Goal: Information Seeking & Learning: Learn about a topic

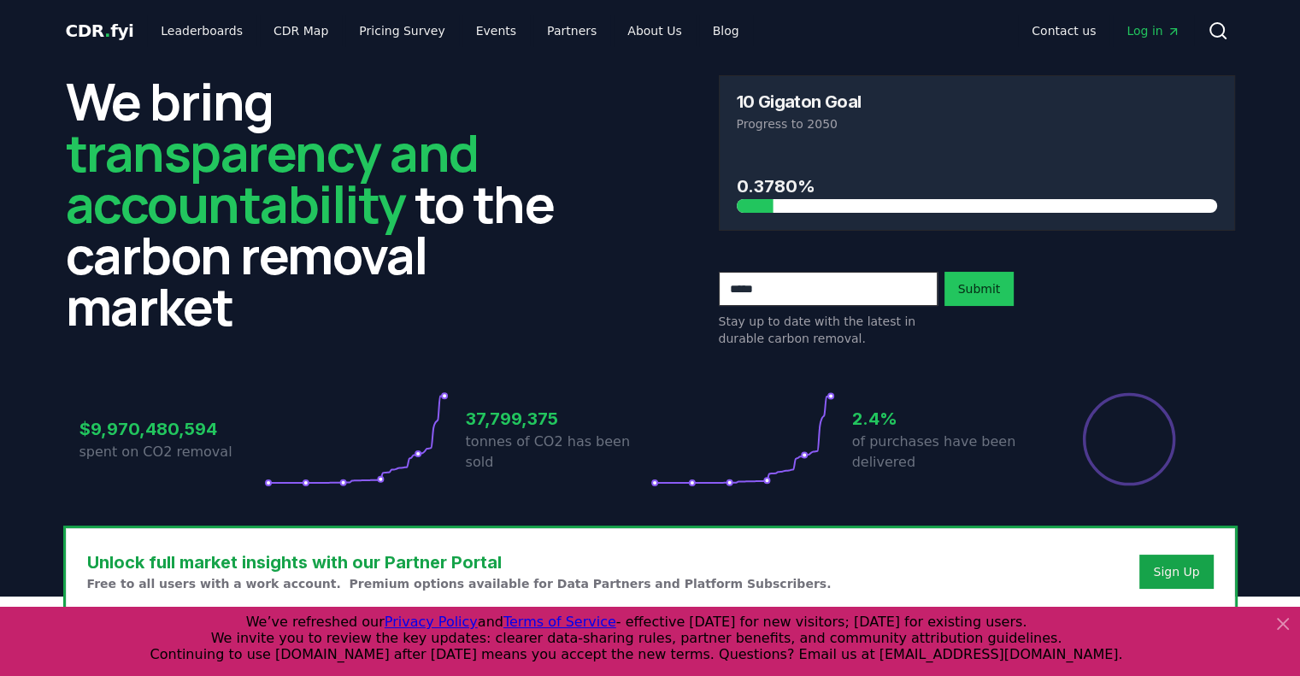
click at [1282, 625] on icon at bounding box center [1283, 624] width 10 height 10
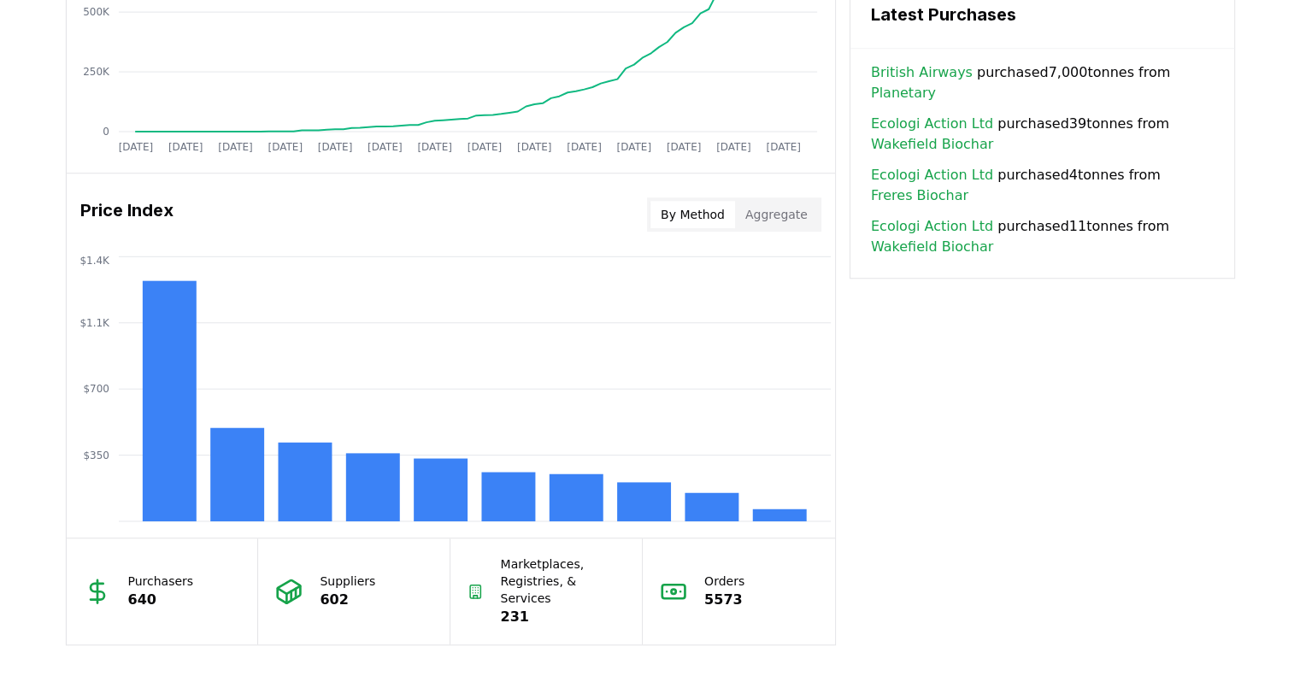
scroll to position [1282, 0]
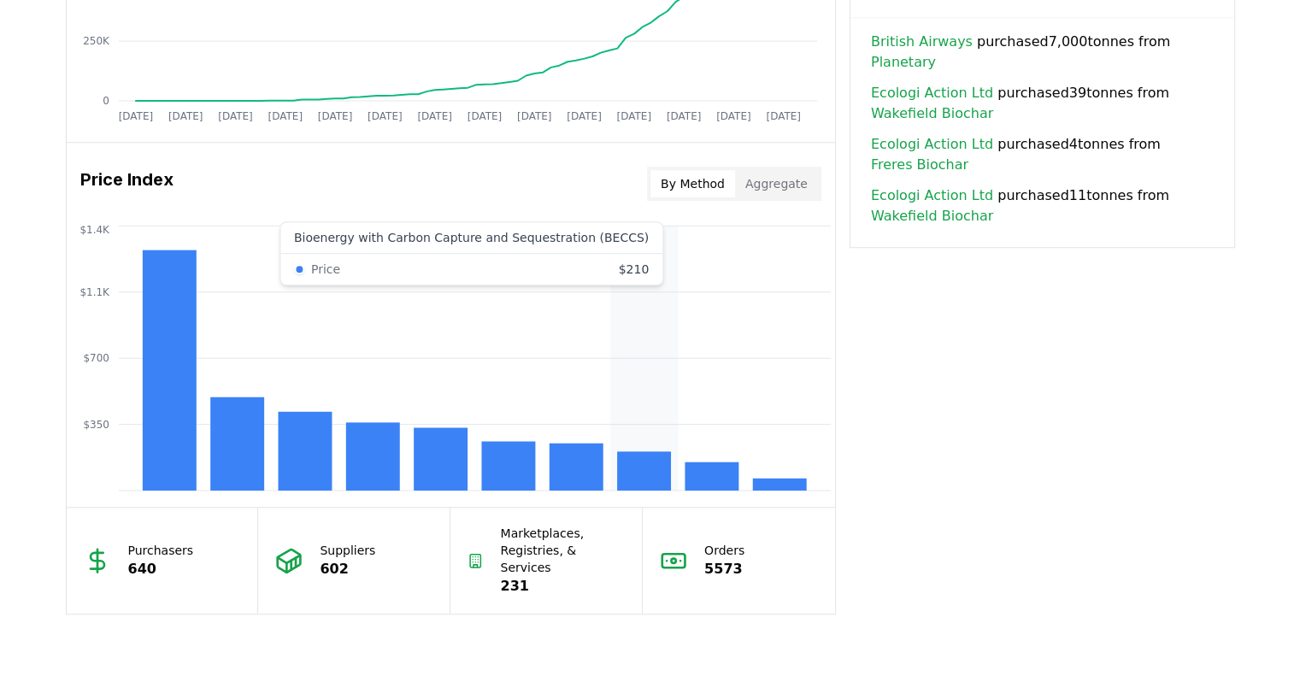
click at [635, 471] on rect at bounding box center [644, 470] width 54 height 39
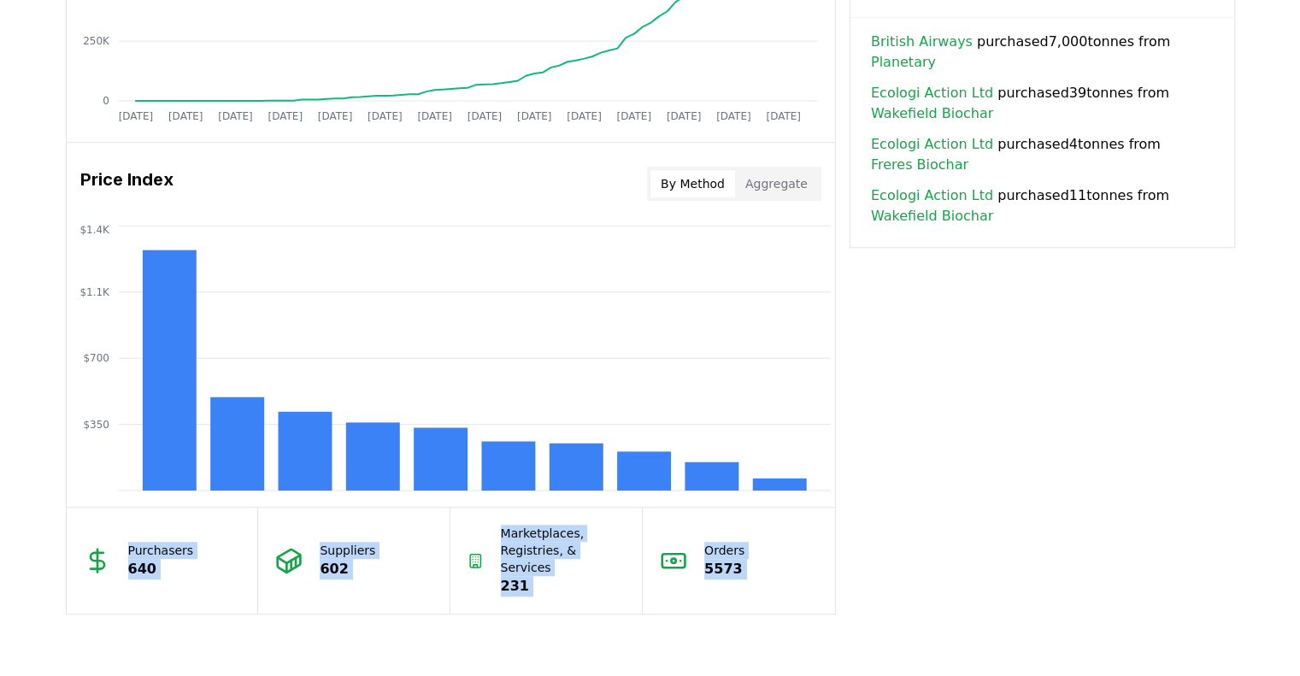
drag, startPoint x: 635, startPoint y: 471, endPoint x: 1053, endPoint y: 568, distance: 429.1
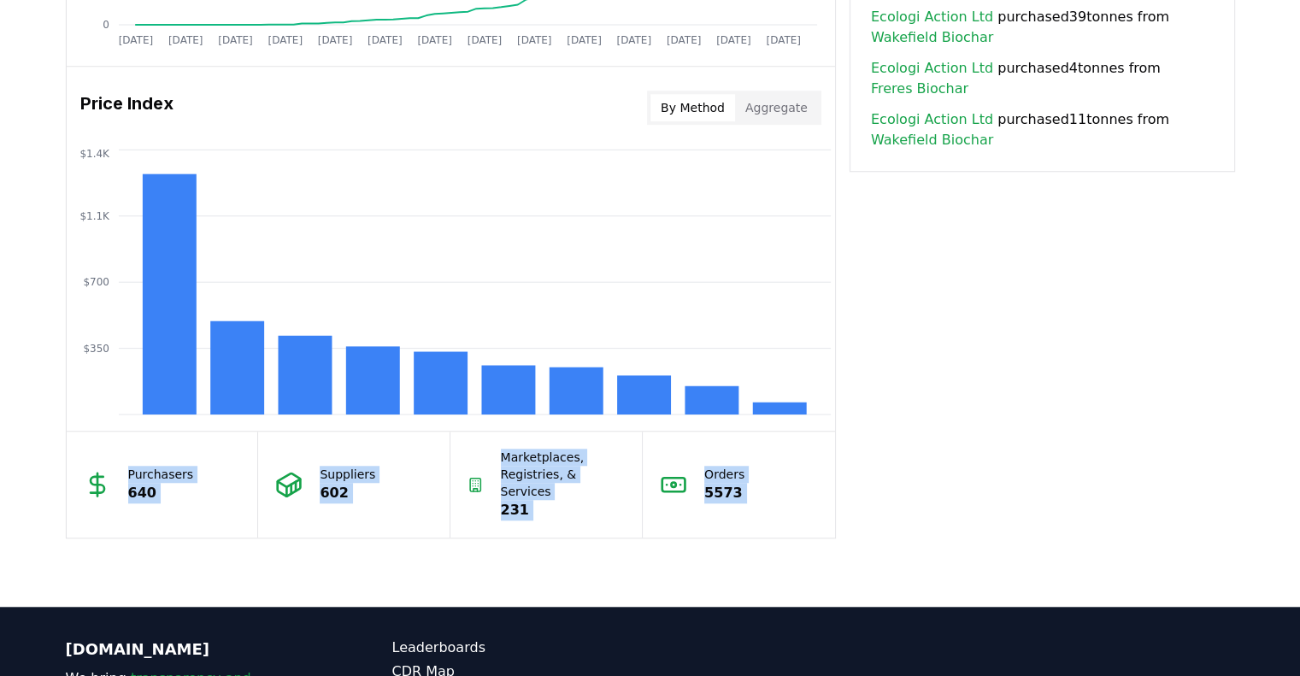
scroll to position [1368, 0]
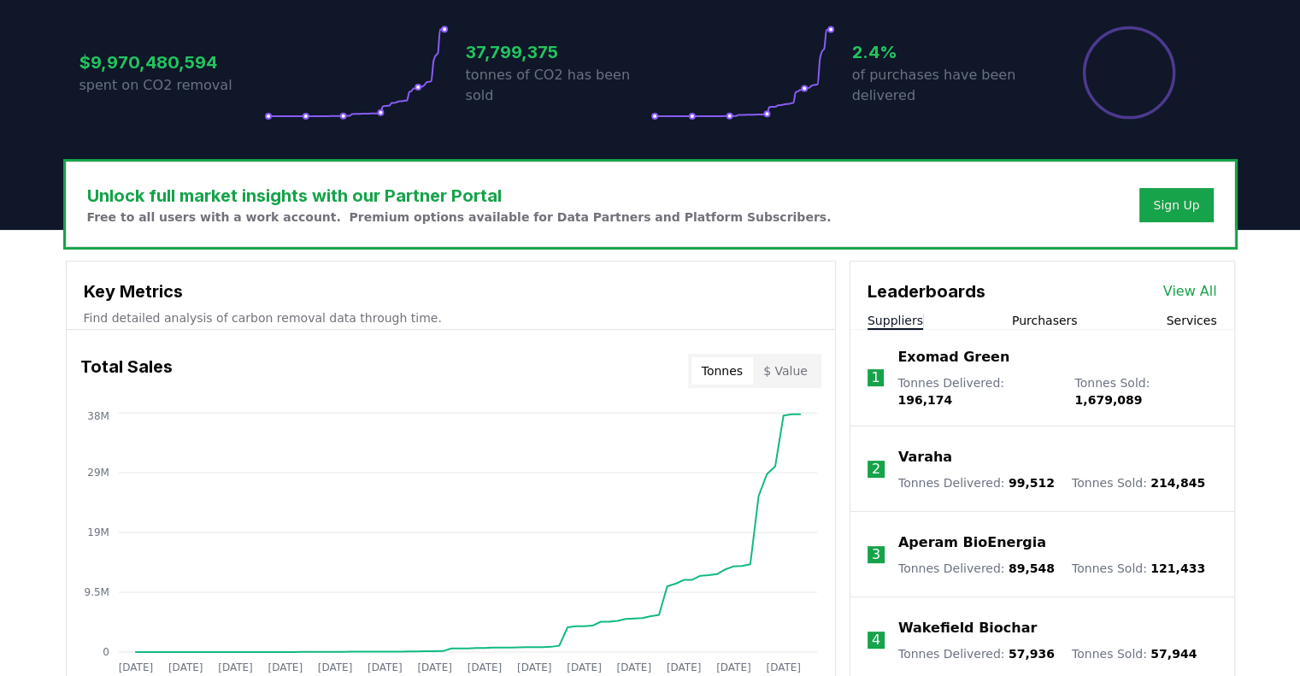
scroll to position [427, 0]
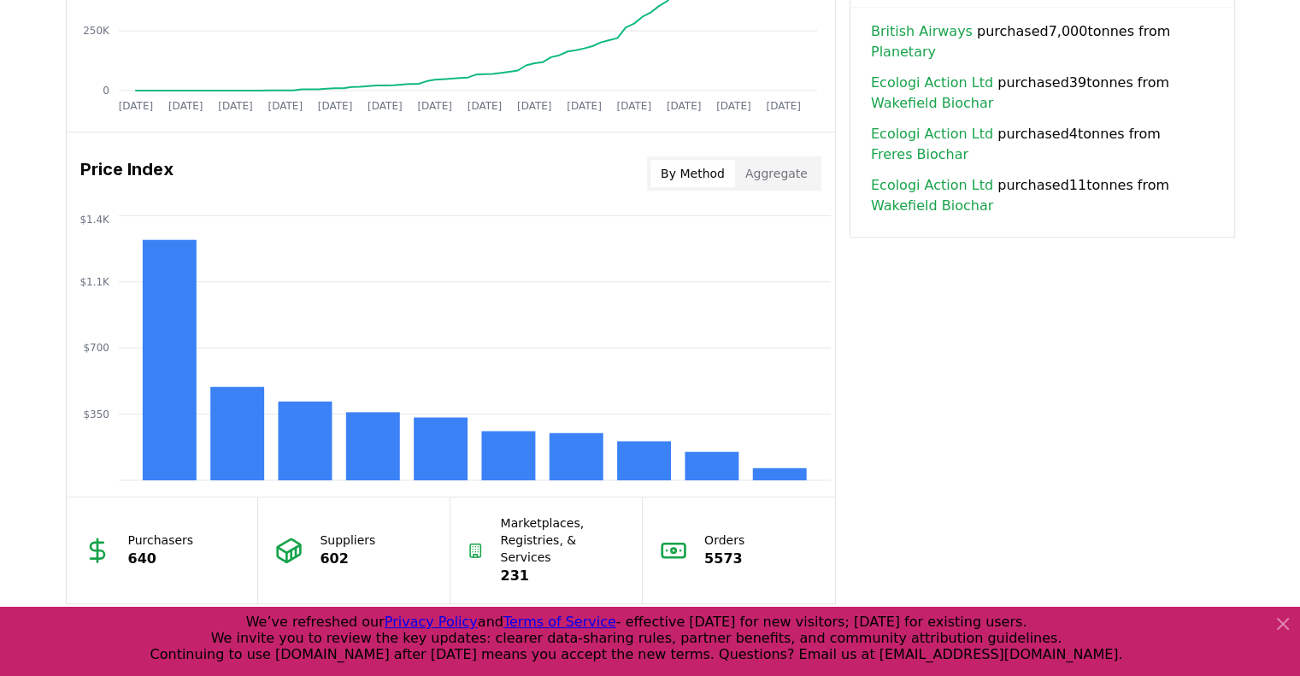
scroll to position [1282, 0]
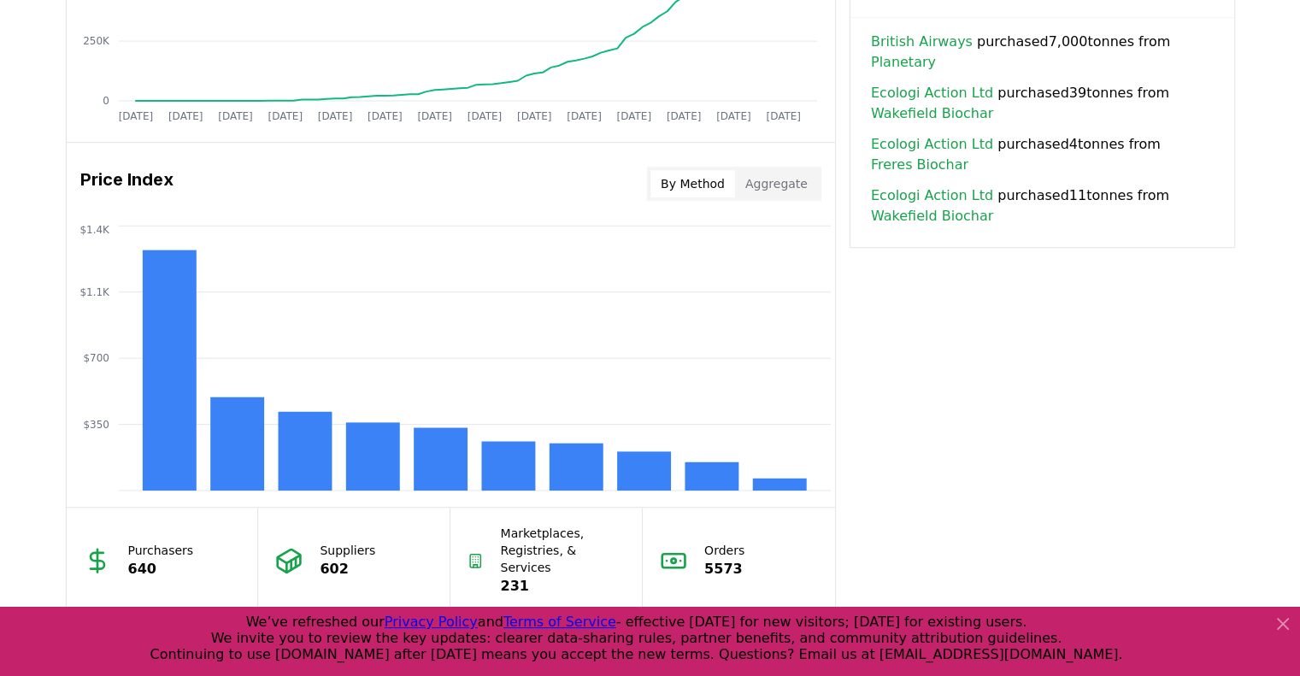
drag, startPoint x: 1128, startPoint y: 446, endPoint x: 1267, endPoint y: 348, distance: 170.6
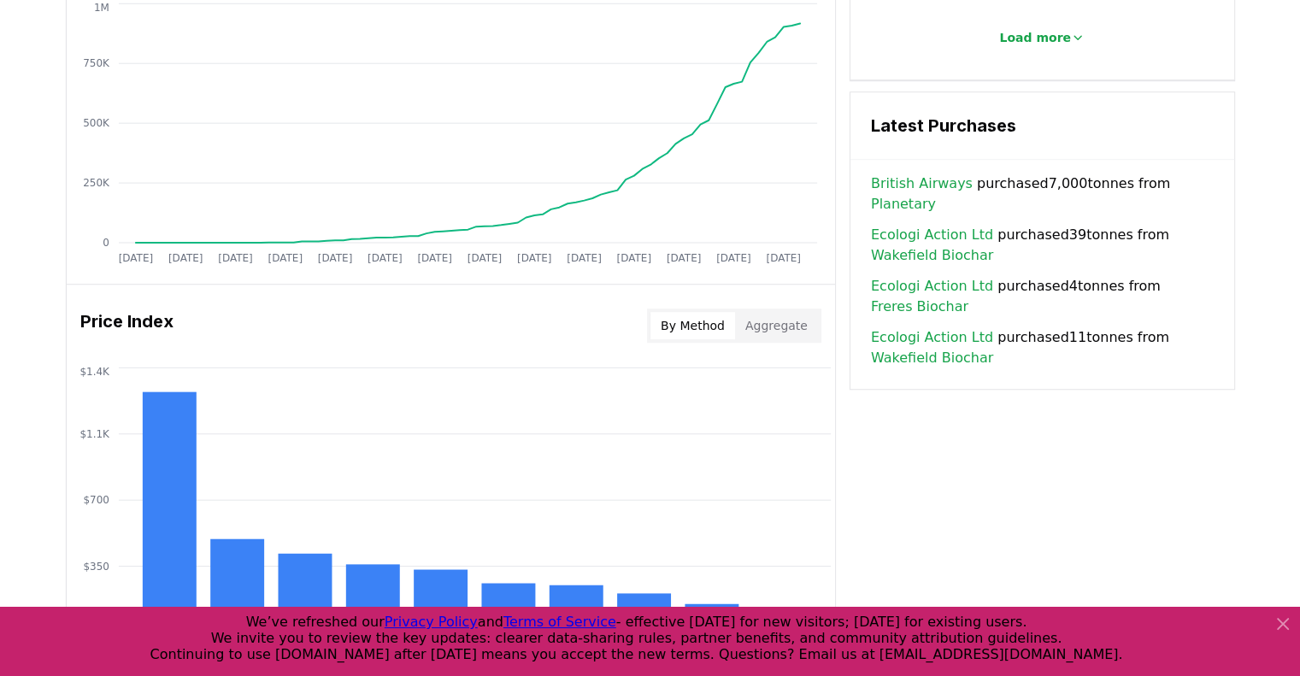
scroll to position [1111, 0]
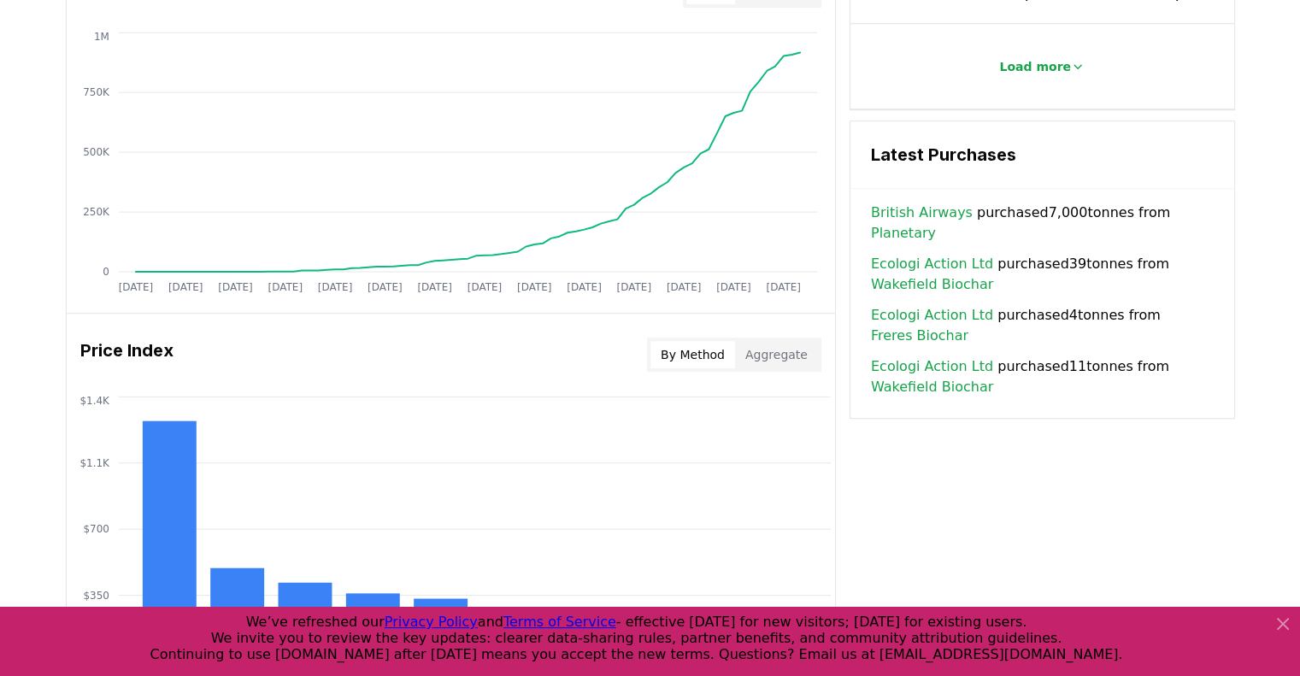
click at [923, 274] on link "Wakefield Biochar" at bounding box center [932, 284] width 122 height 21
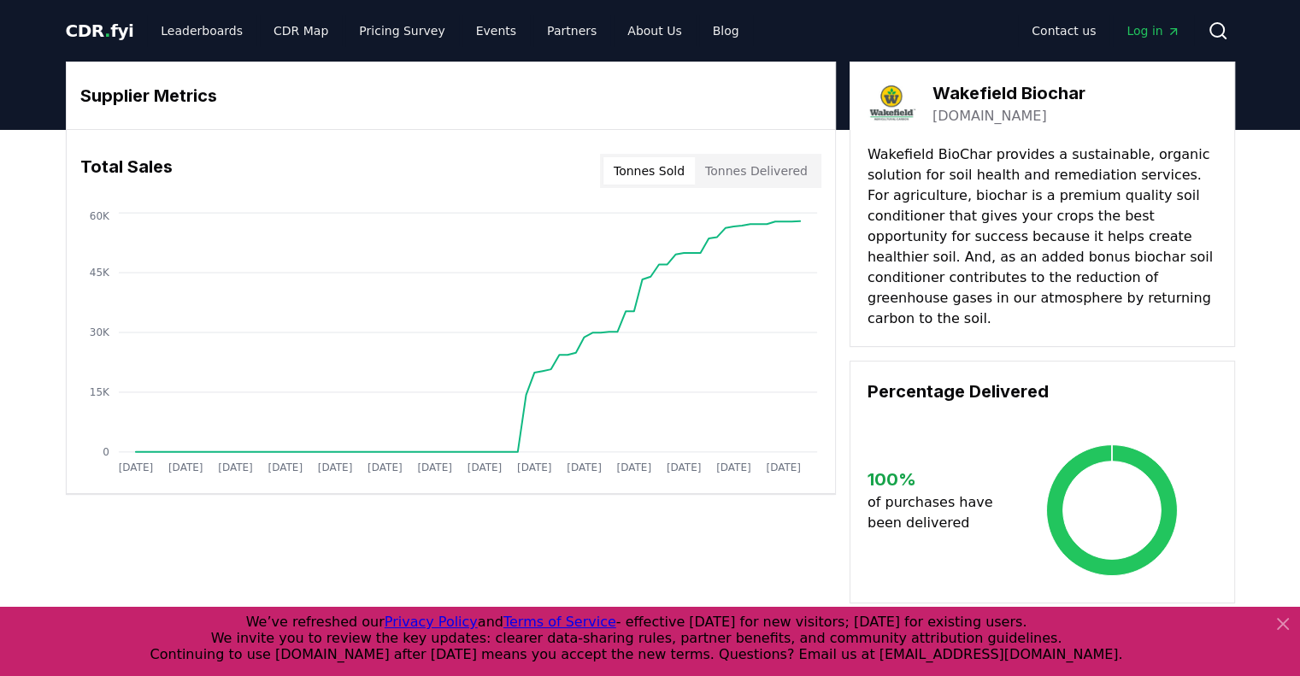
drag, startPoint x: 904, startPoint y: 181, endPoint x: 1053, endPoint y: 242, distance: 161.5
